Goal: Task Accomplishment & Management: Manage account settings

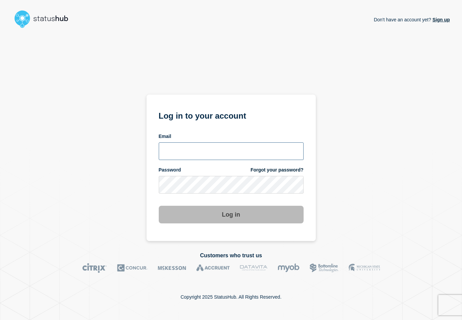
type input "[PERSON_NAME][EMAIL_ADDRESS][DOMAIN_NAME]"
click at [239, 220] on button "Log in" at bounding box center [231, 215] width 145 height 18
